Goal: Task Accomplishment & Management: Use online tool/utility

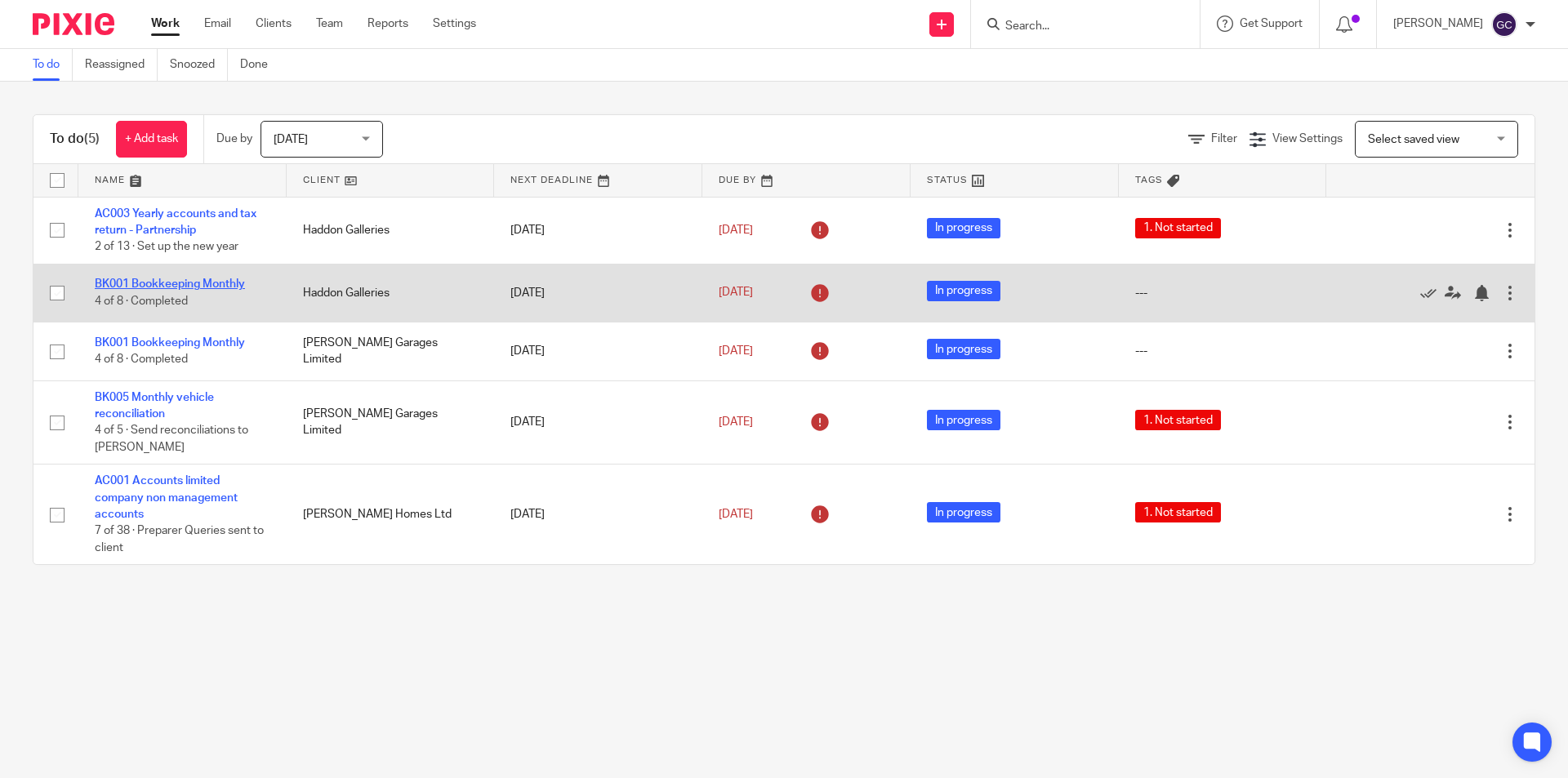
click at [195, 287] on link "BK001 Bookkeeping Monthly" at bounding box center [170, 284] width 150 height 11
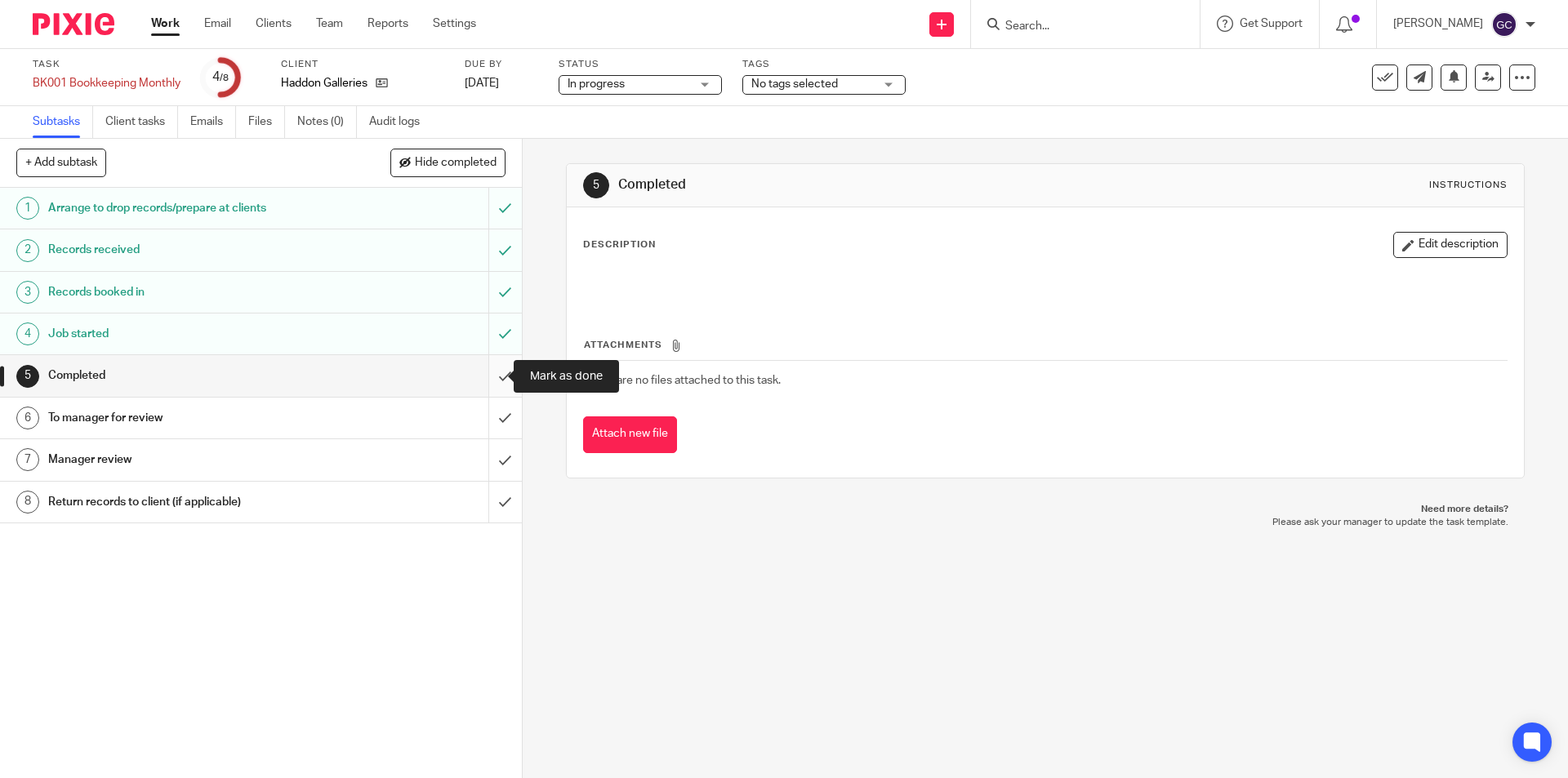
click at [488, 377] on input "submit" at bounding box center [260, 375] width 522 height 41
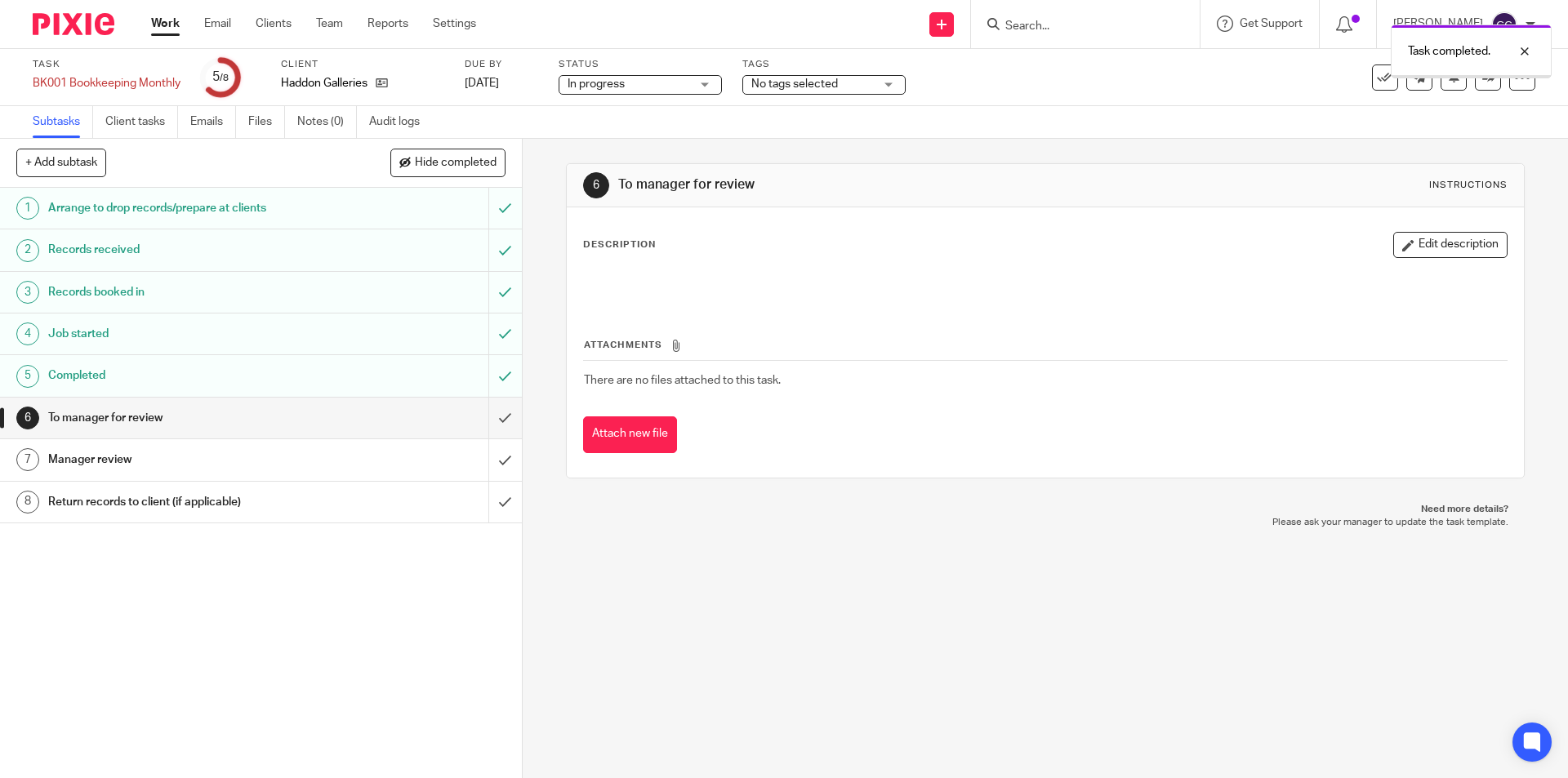
click at [489, 420] on input "submit" at bounding box center [260, 418] width 522 height 41
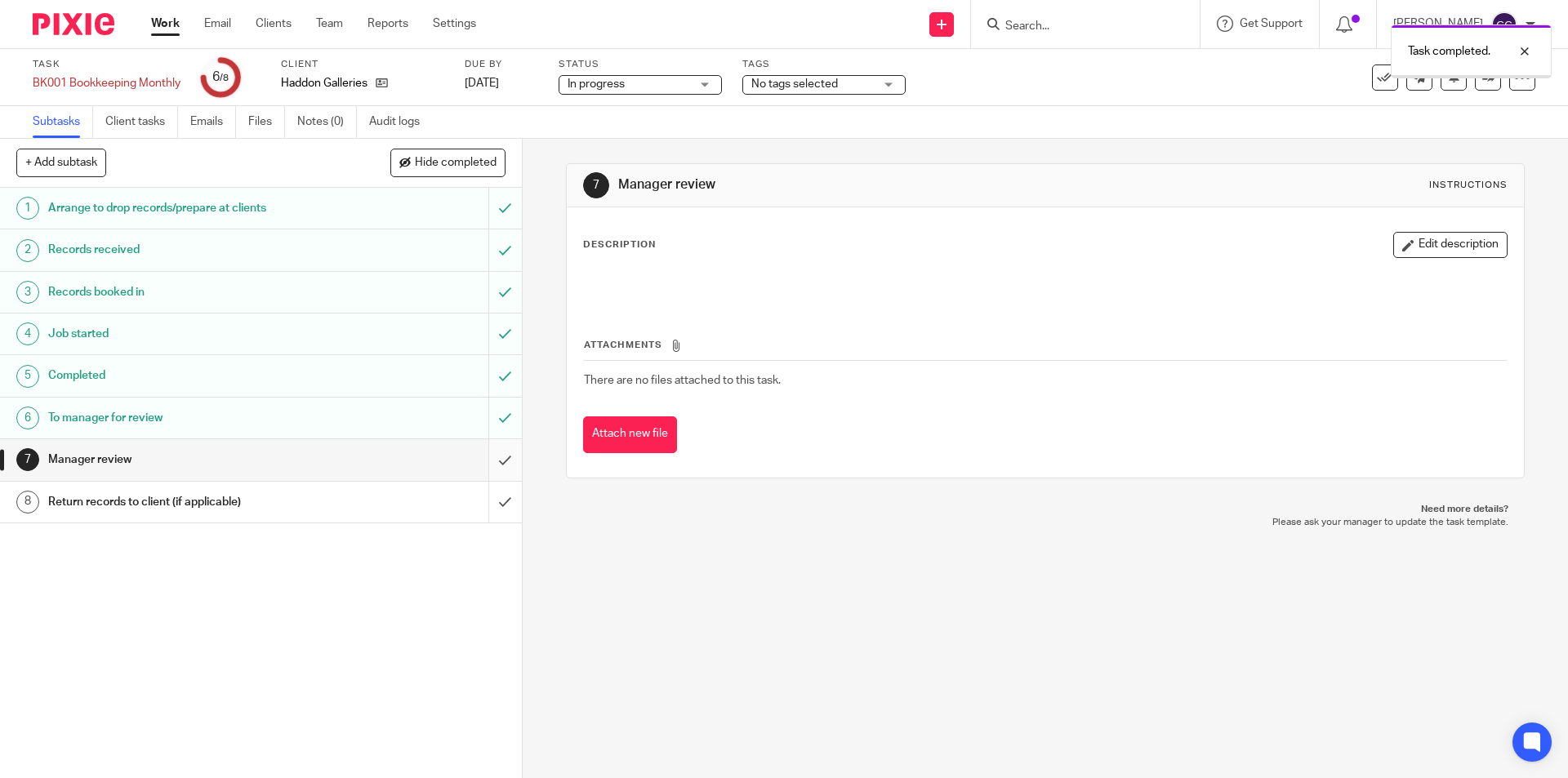
click at [483, 465] on input "submit" at bounding box center [260, 460] width 522 height 41
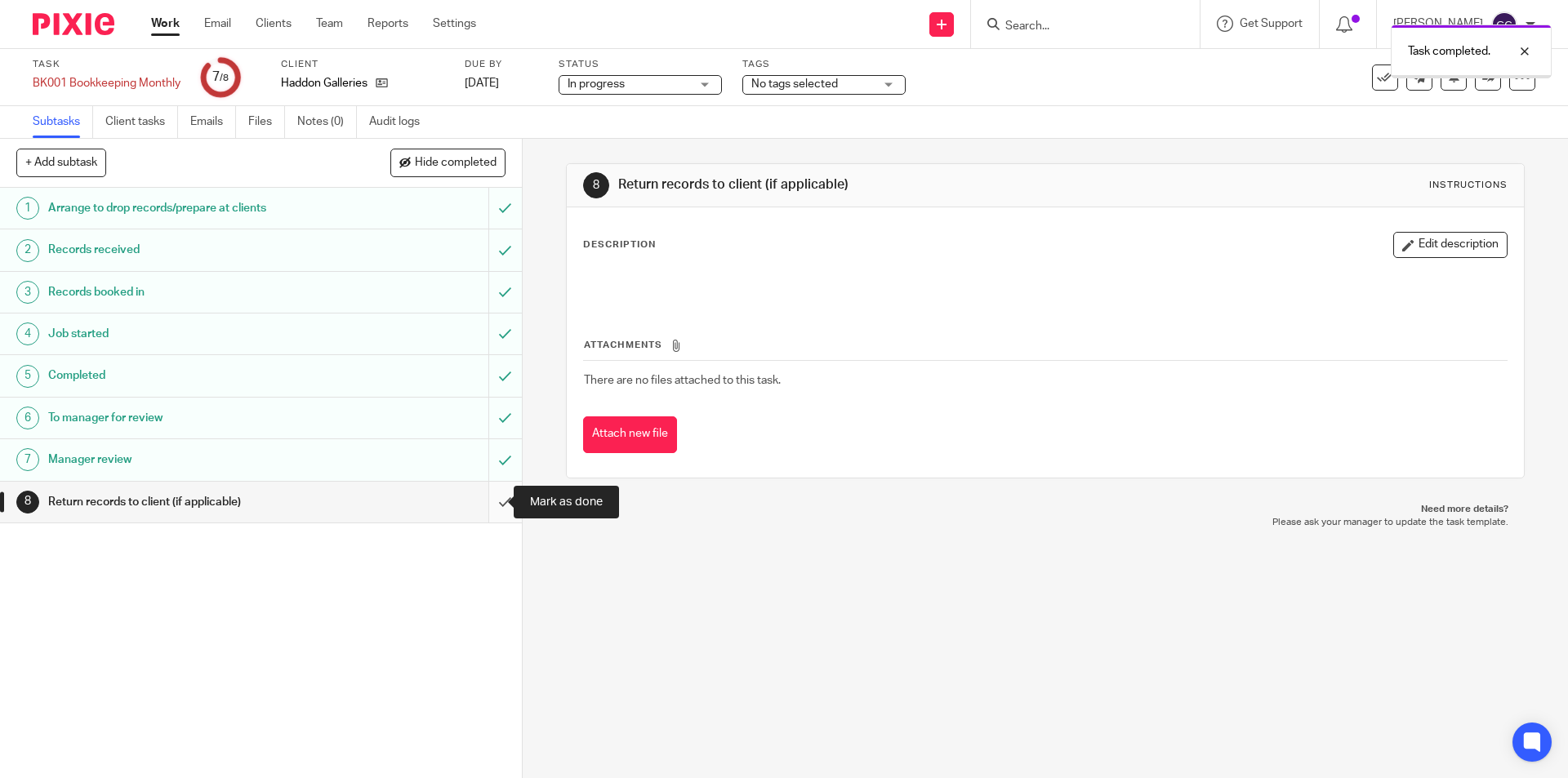
click at [489, 498] on input "submit" at bounding box center [260, 502] width 522 height 41
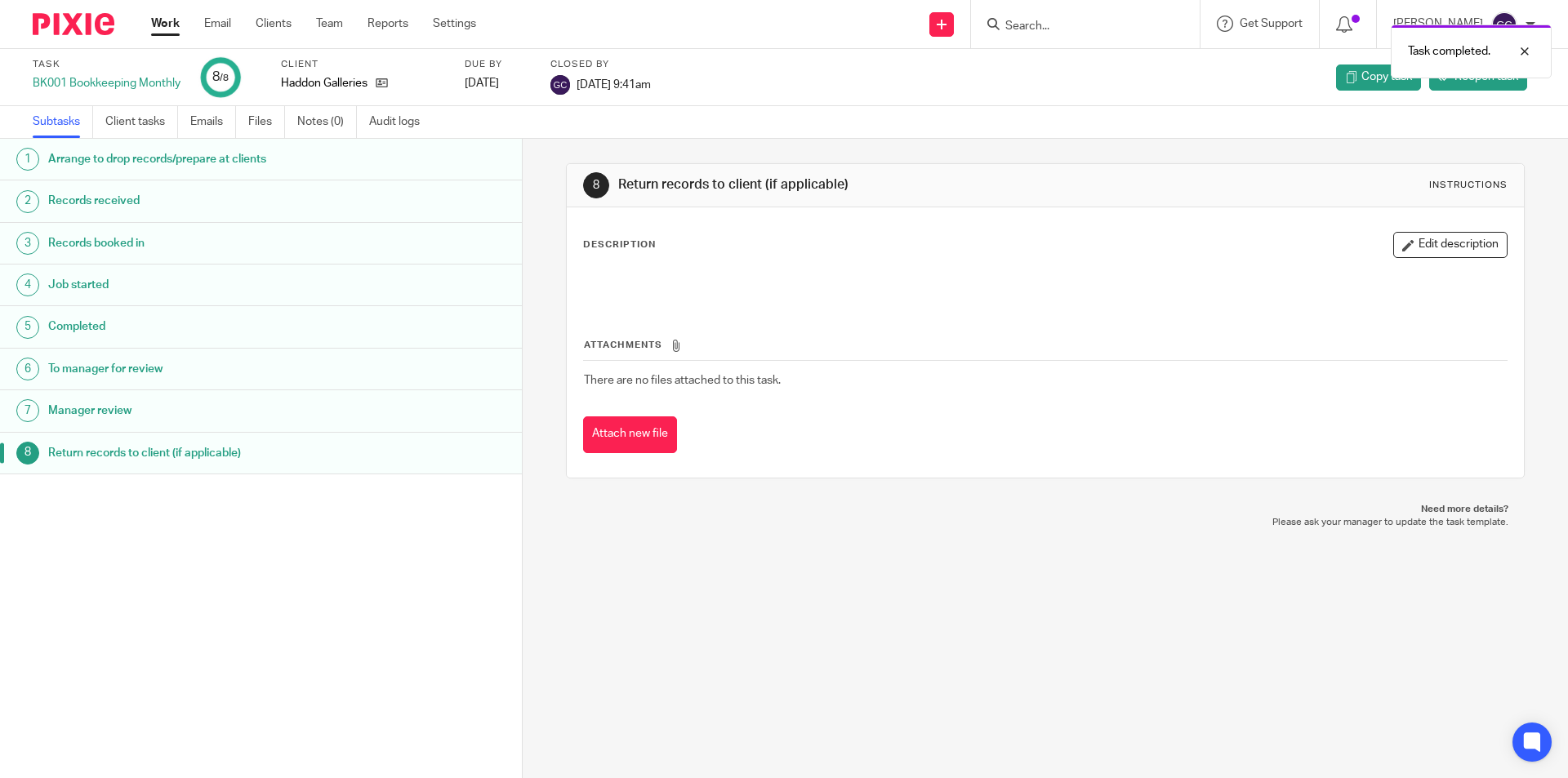
click at [63, 26] on img at bounding box center [73, 24] width 81 height 22
